Goal: Transaction & Acquisition: Purchase product/service

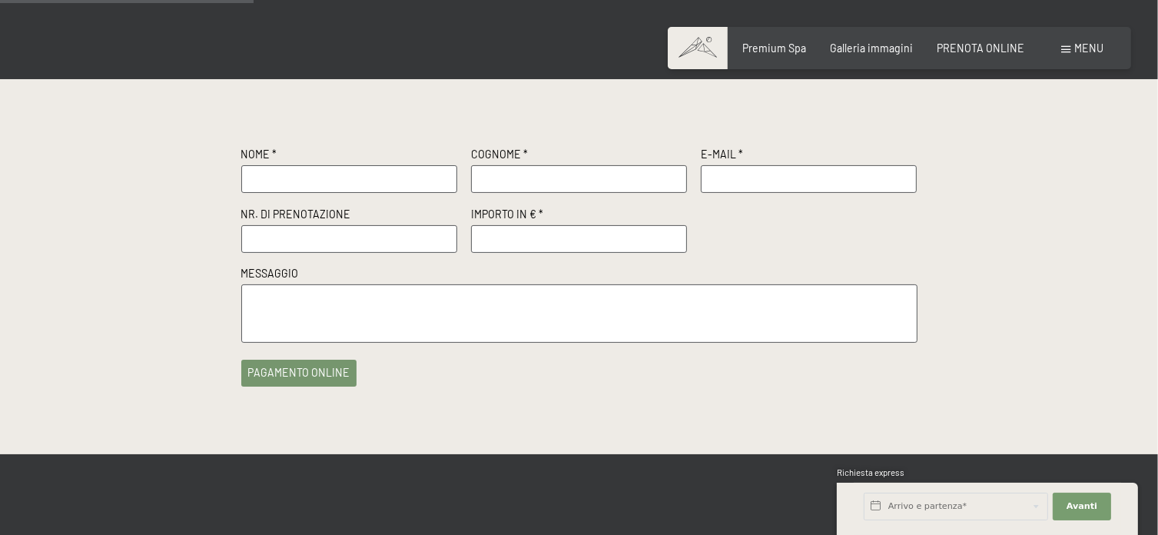
click at [396, 168] on input "text" at bounding box center [349, 179] width 217 height 28
type input "[PERSON_NAME]"
drag, startPoint x: 566, startPoint y: 189, endPoint x: 410, endPoint y: 156, distance: 158.7
click at [420, 166] on div "Nome * [PERSON_NAME] * [PERSON_NAME] E-Mail * Nr. di prenotazione Importo in € …" at bounding box center [579, 244] width 676 height 195
type input "[PERSON_NAME]"
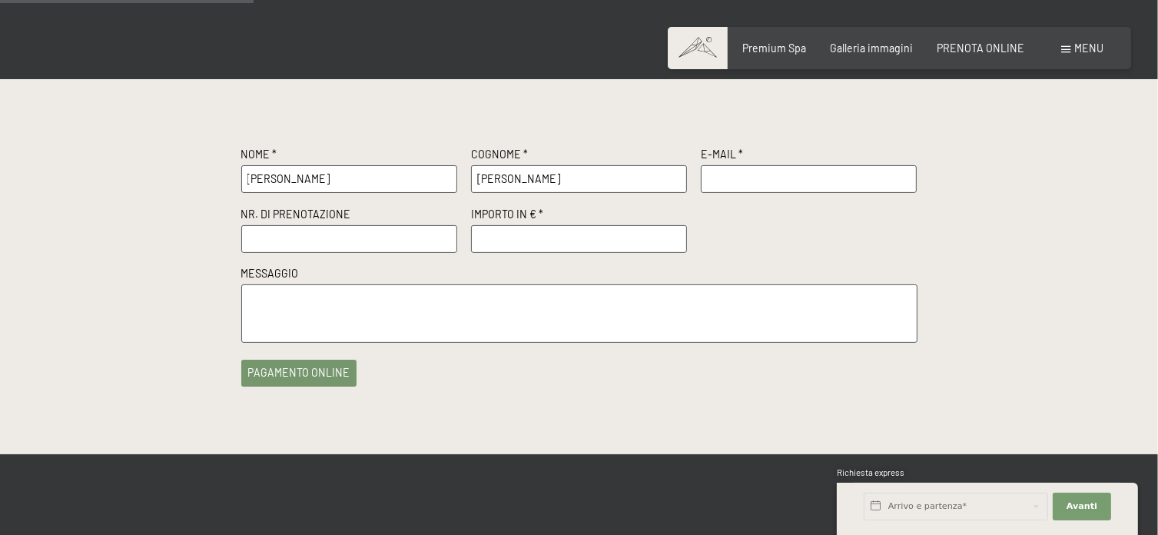
click at [796, 178] on input "text" at bounding box center [809, 179] width 217 height 28
type input "[EMAIL_ADDRESS][DOMAIN_NAME]"
click at [308, 237] on input "text" at bounding box center [349, 239] width 217 height 28
click at [357, 233] on input "text" at bounding box center [349, 239] width 217 height 28
paste input "R72093"
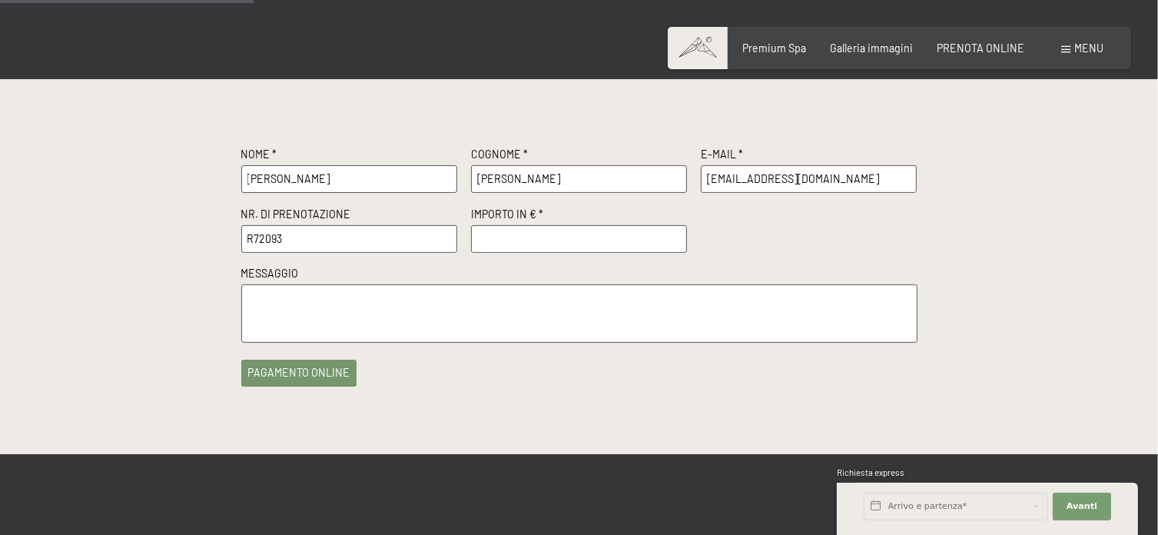
type input "R72093"
click at [510, 233] on input "number" at bounding box center [579, 239] width 217 height 28
type input "200"
click at [486, 321] on textarea at bounding box center [579, 313] width 676 height 58
click at [284, 378] on button "pagamento online" at bounding box center [299, 369] width 116 height 27
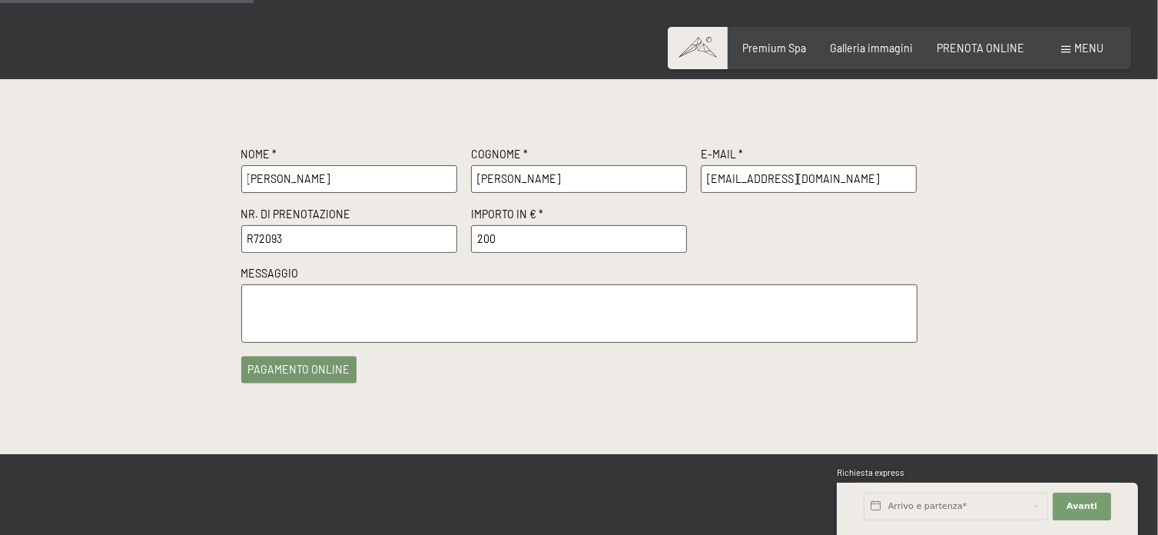
click at [320, 368] on button "pagamento online" at bounding box center [299, 369] width 116 height 27
